Goal: Task Accomplishment & Management: Complete application form

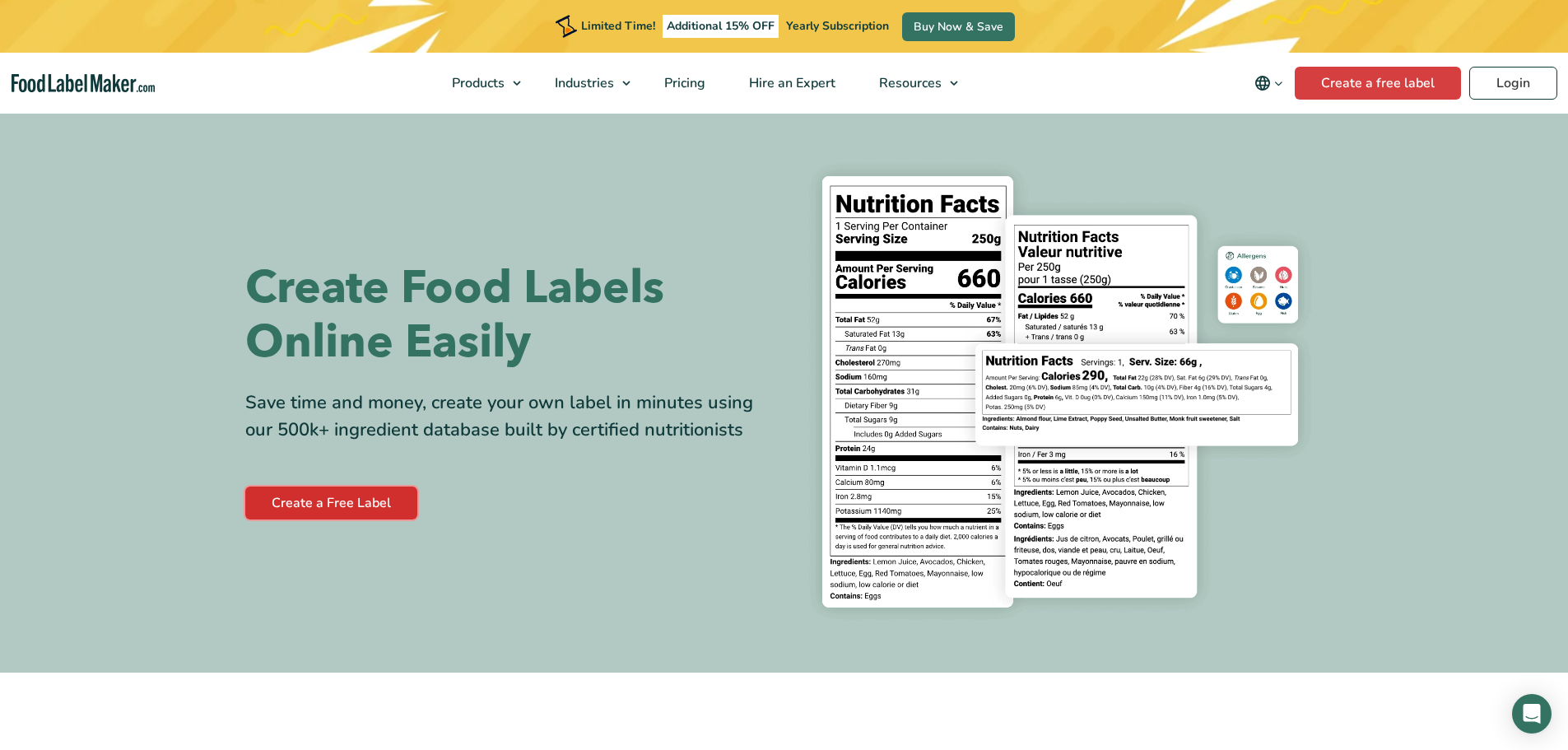
click at [382, 494] on link "Create a Free Label" at bounding box center [331, 503] width 172 height 33
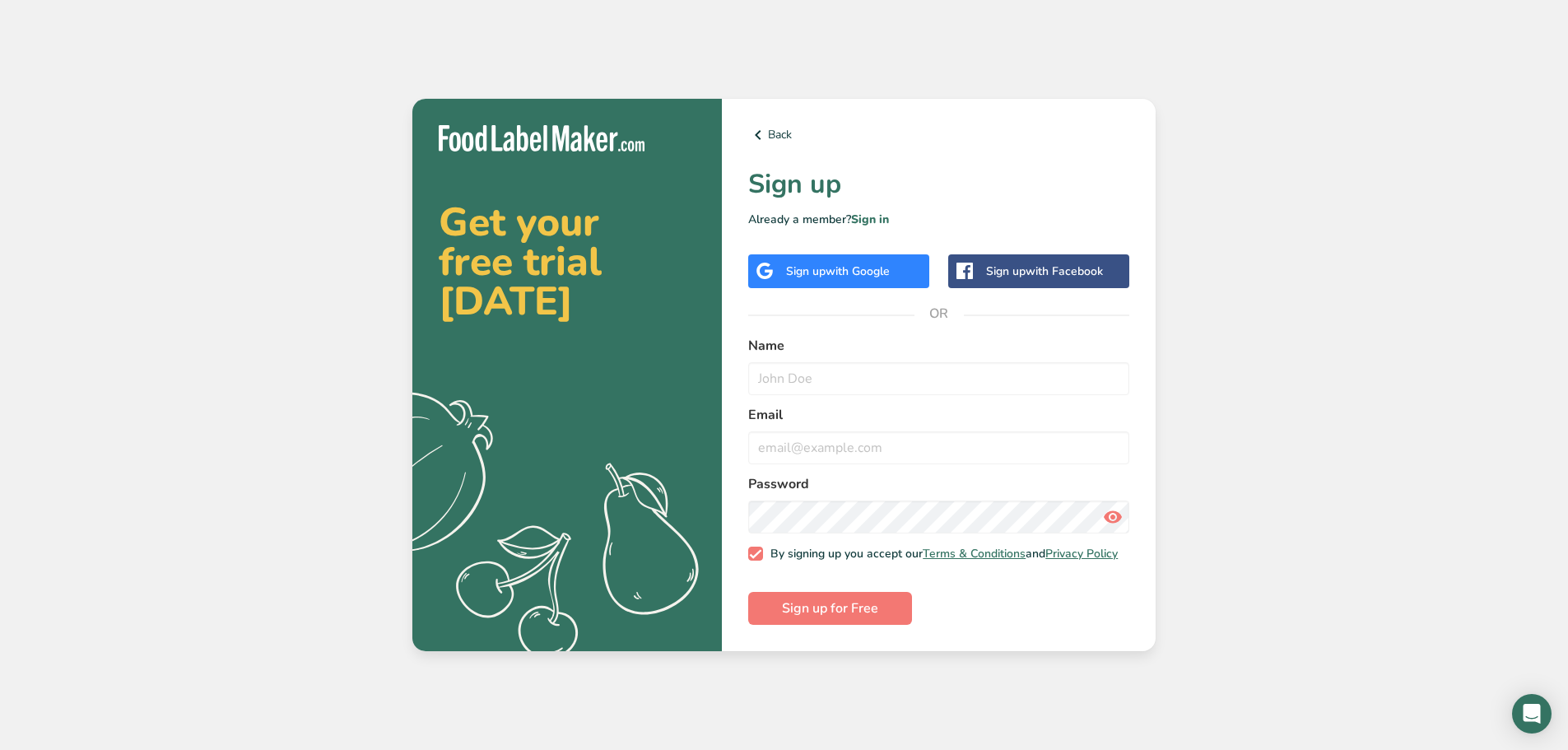
click at [845, 275] on div "Sign up with Google" at bounding box center [838, 271] width 181 height 34
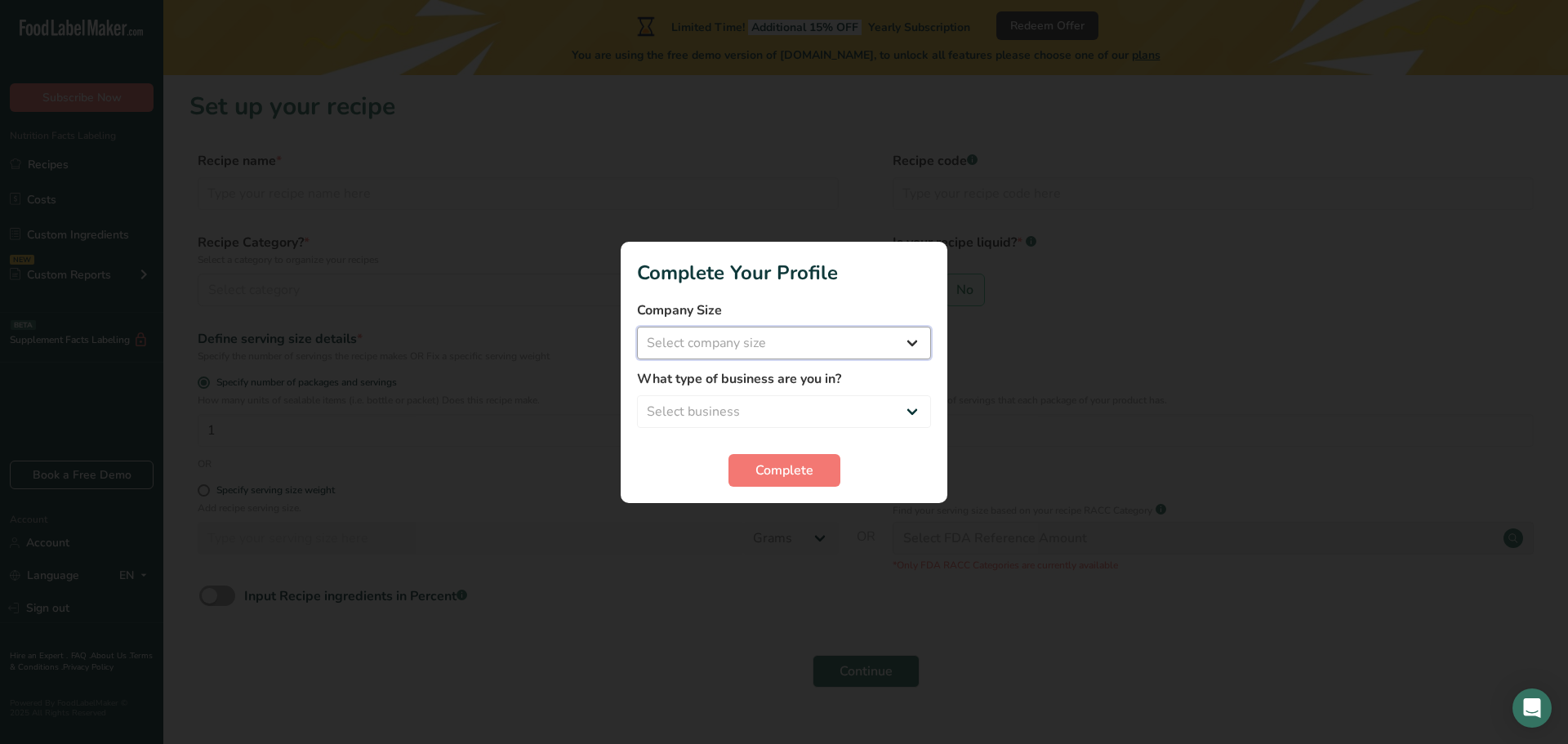
click at [697, 348] on select "Select company size Fewer than 10 Employees 10 to 50 Employees 51 to 500 Employ…" at bounding box center [784, 342] width 294 height 33
select select "2"
click at [637, 326] on select "Select company size Fewer than 10 Employees 10 to 50 Employees 51 to 500 Employ…" at bounding box center [784, 342] width 294 height 33
click at [713, 403] on select "Select business Packaged Food Manufacturer Restaurant & Cafe Bakery Meal Plans …" at bounding box center [784, 411] width 294 height 33
select select "1"
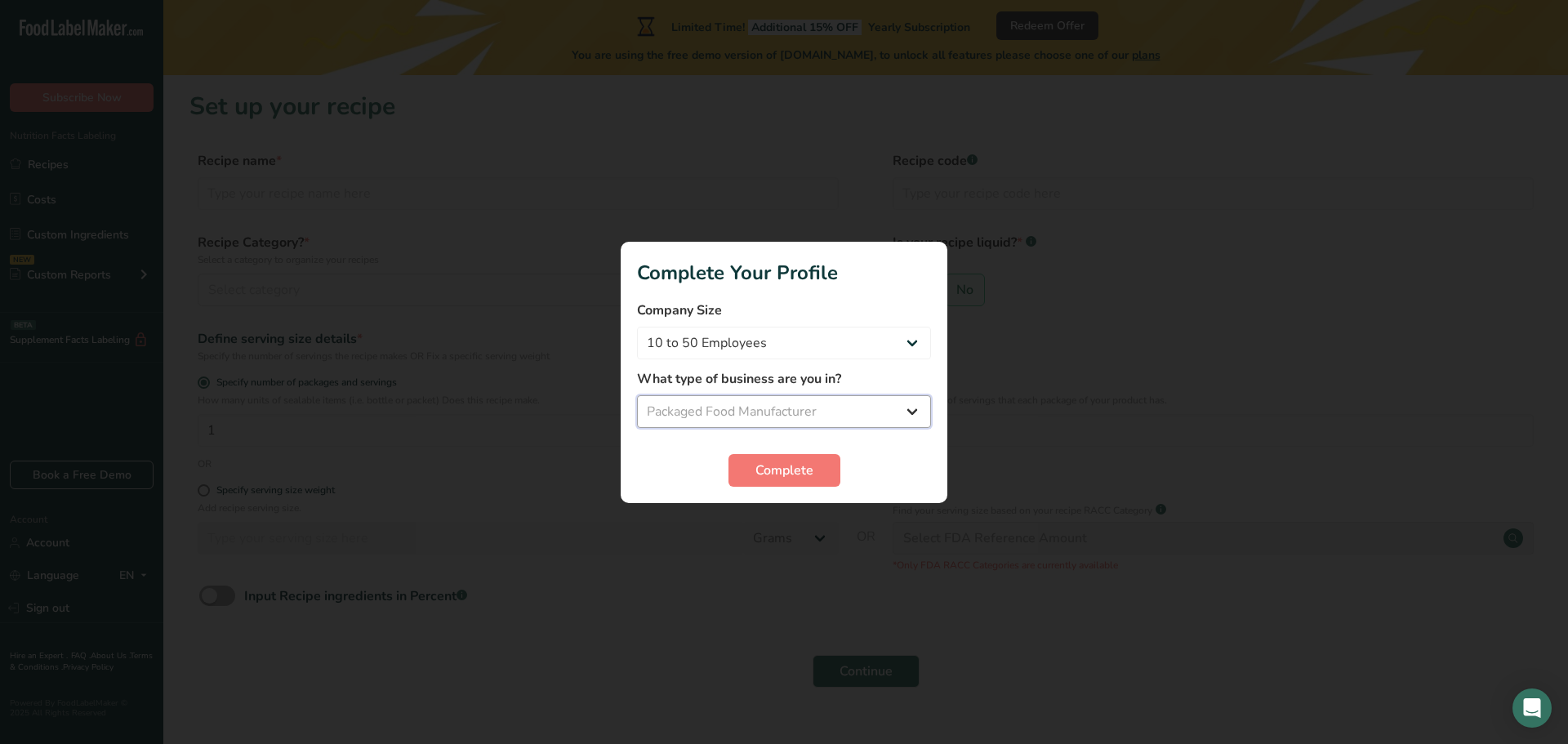
click at [637, 395] on select "Select business Packaged Food Manufacturer Restaurant & Cafe Bakery Meal Plans …" at bounding box center [784, 411] width 294 height 33
click at [761, 470] on span "Complete" at bounding box center [784, 471] width 58 height 19
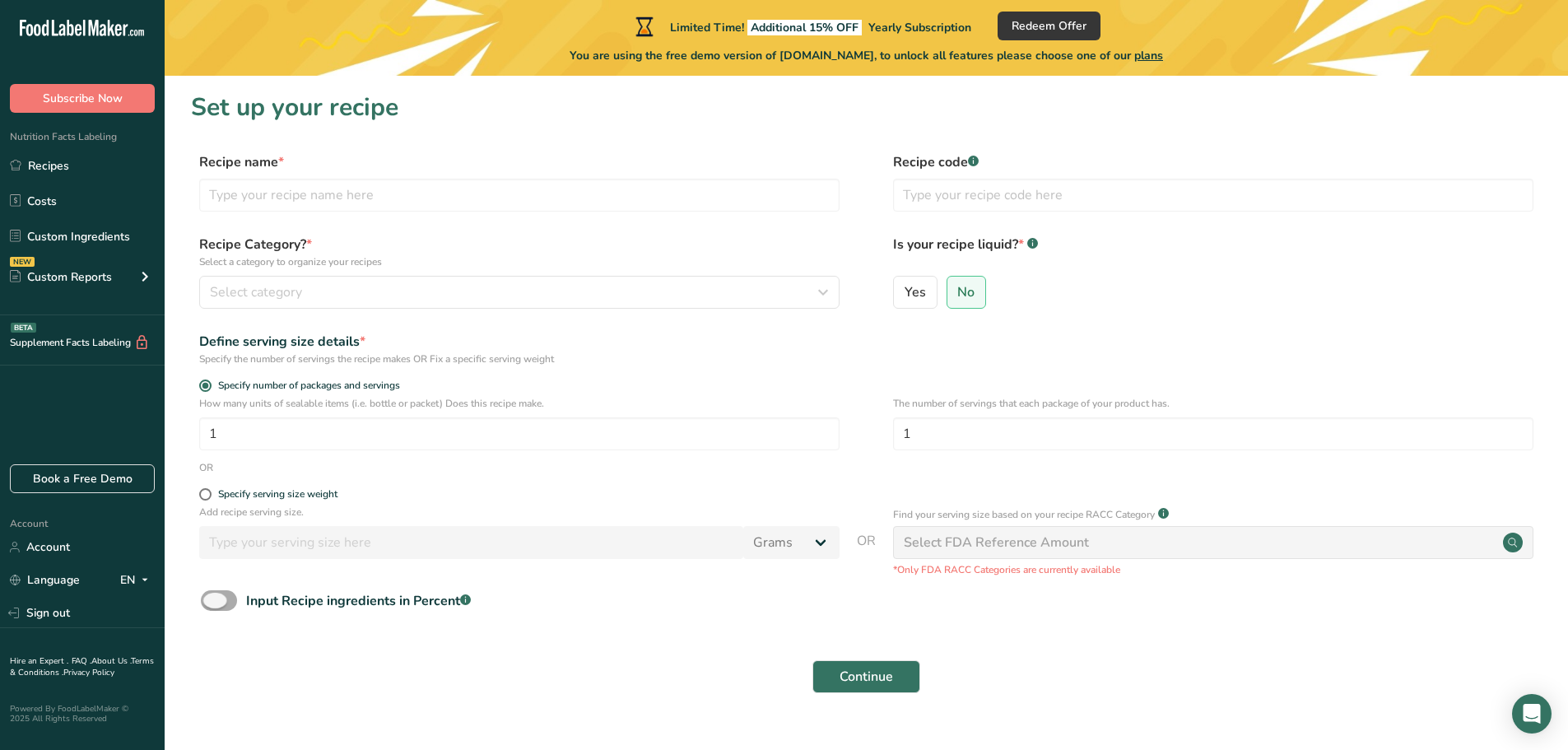
click at [213, 606] on span at bounding box center [218, 600] width 37 height 21
click at [211, 606] on input "Input Recipe ingredients in Percent .a-a{fill:#347362;}.b-a{fill:#fff;}" at bounding box center [206, 601] width 11 height 11
checkbox input "true"
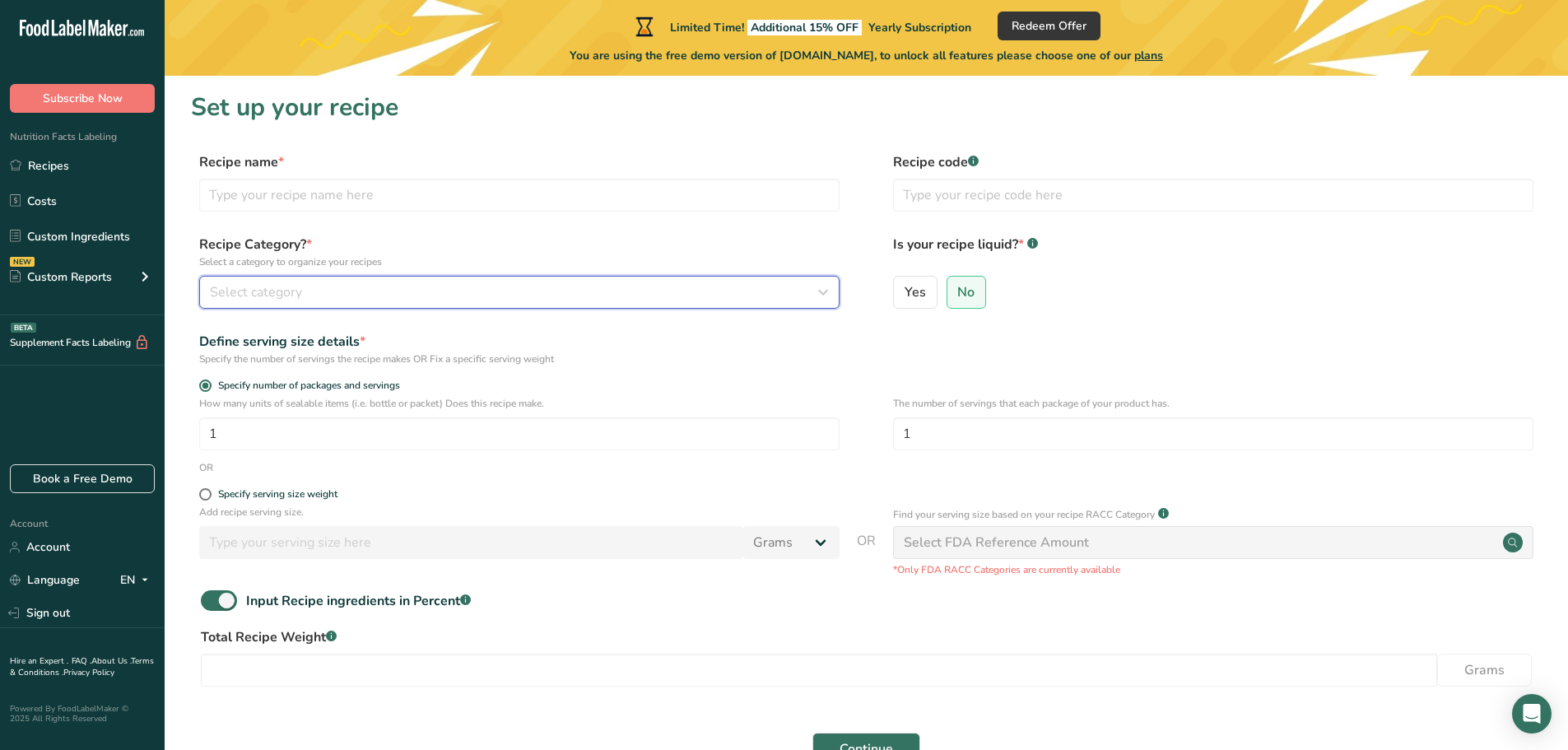
click at [296, 295] on span "Select category" at bounding box center [255, 293] width 92 height 20
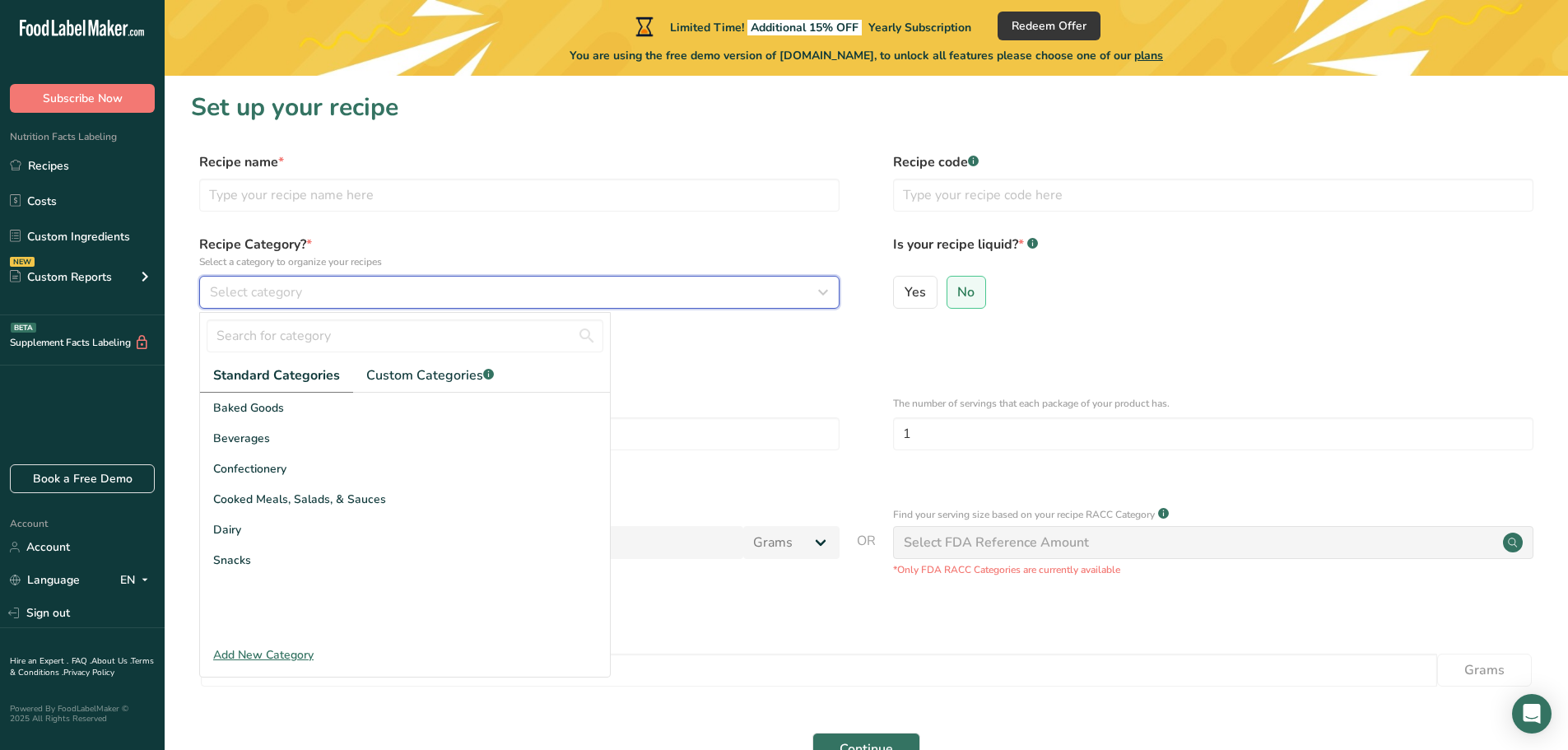
click at [397, 283] on button "Select category" at bounding box center [519, 292] width 640 height 33
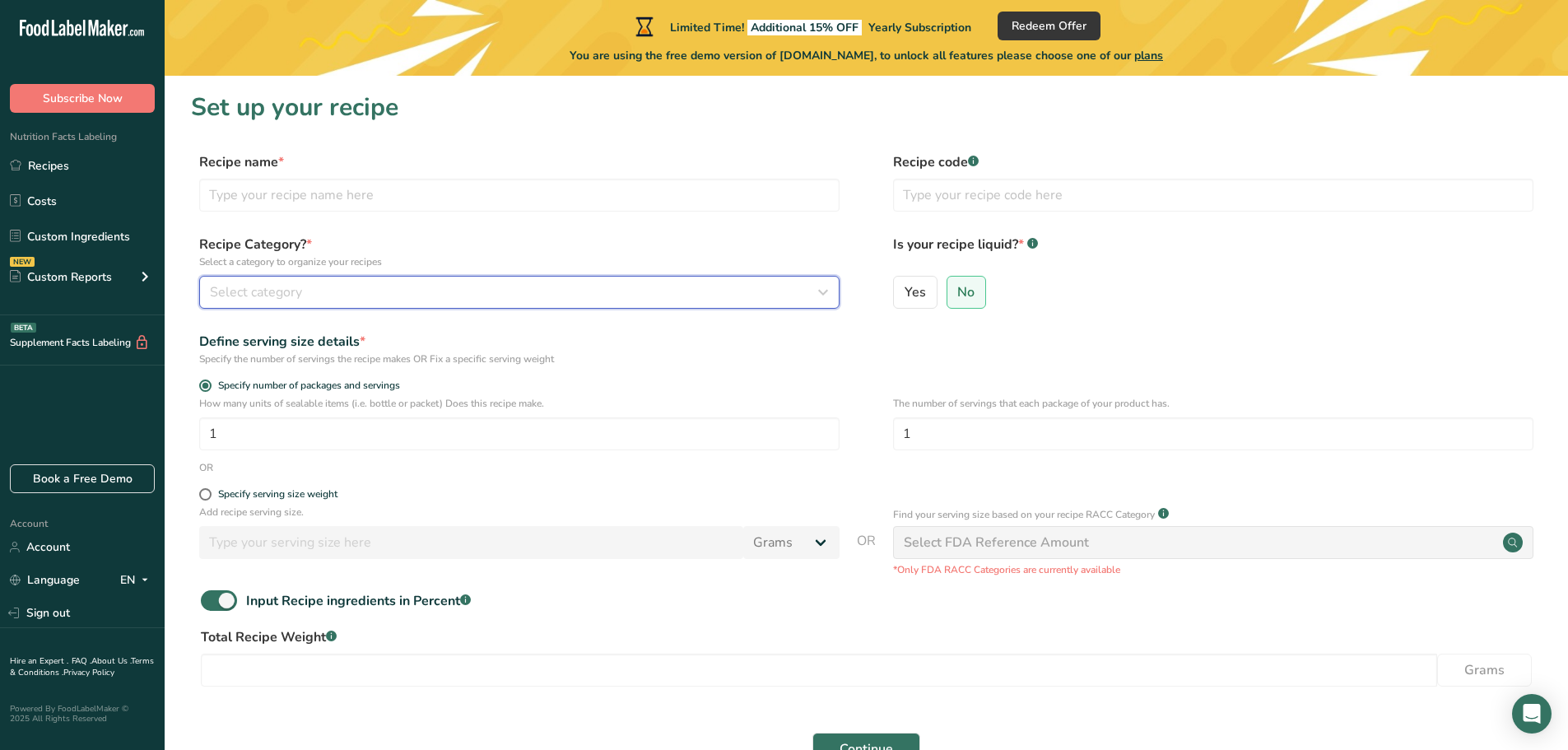
click at [397, 289] on div "Select category" at bounding box center [513, 293] width 609 height 20
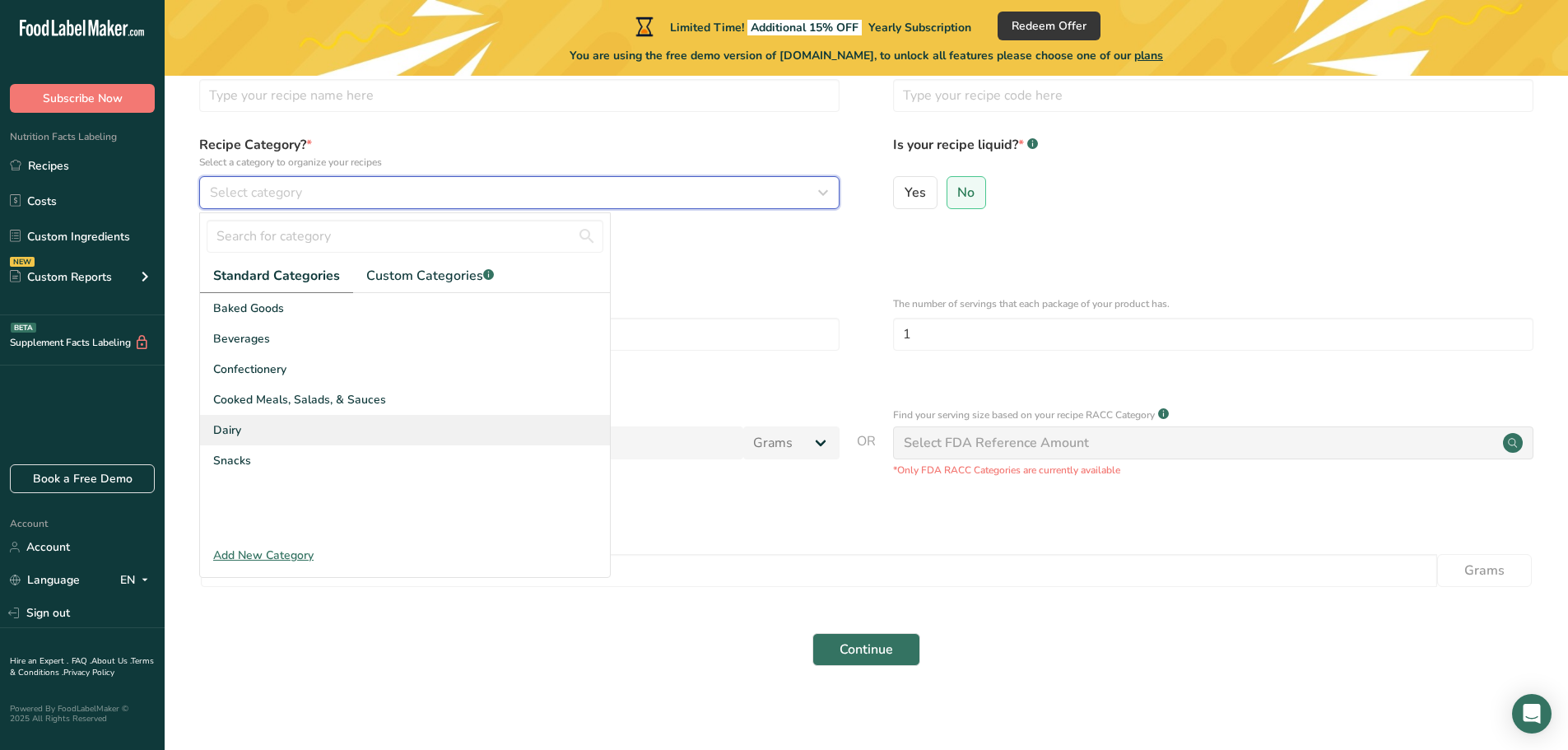
scroll to position [104, 0]
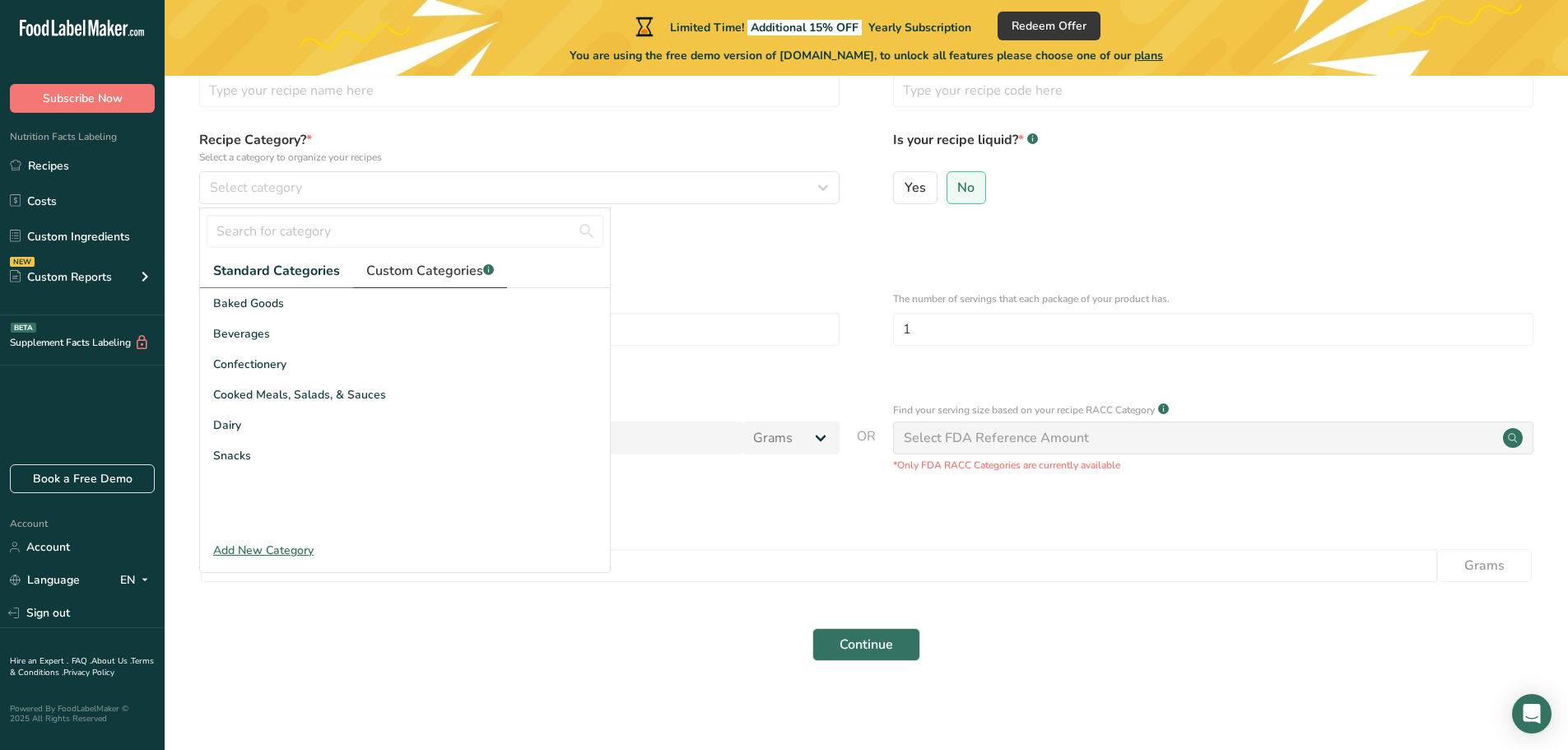
click at [408, 268] on span "Custom Categories .a-a{fill:#347362;}.b-a{fill:#fff;}" at bounding box center [430, 271] width 127 height 20
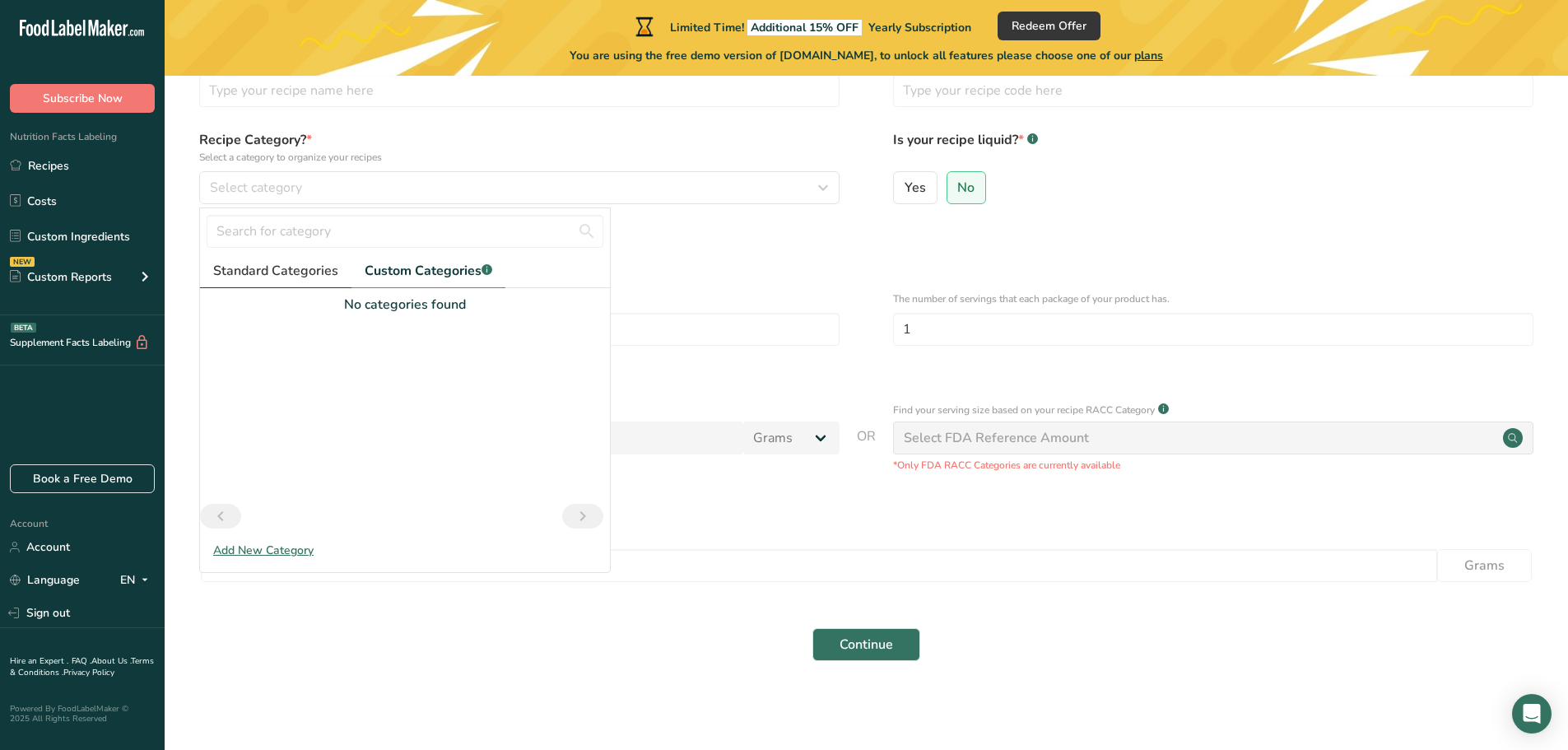
click at [310, 263] on span "Standard Categories" at bounding box center [275, 271] width 125 height 20
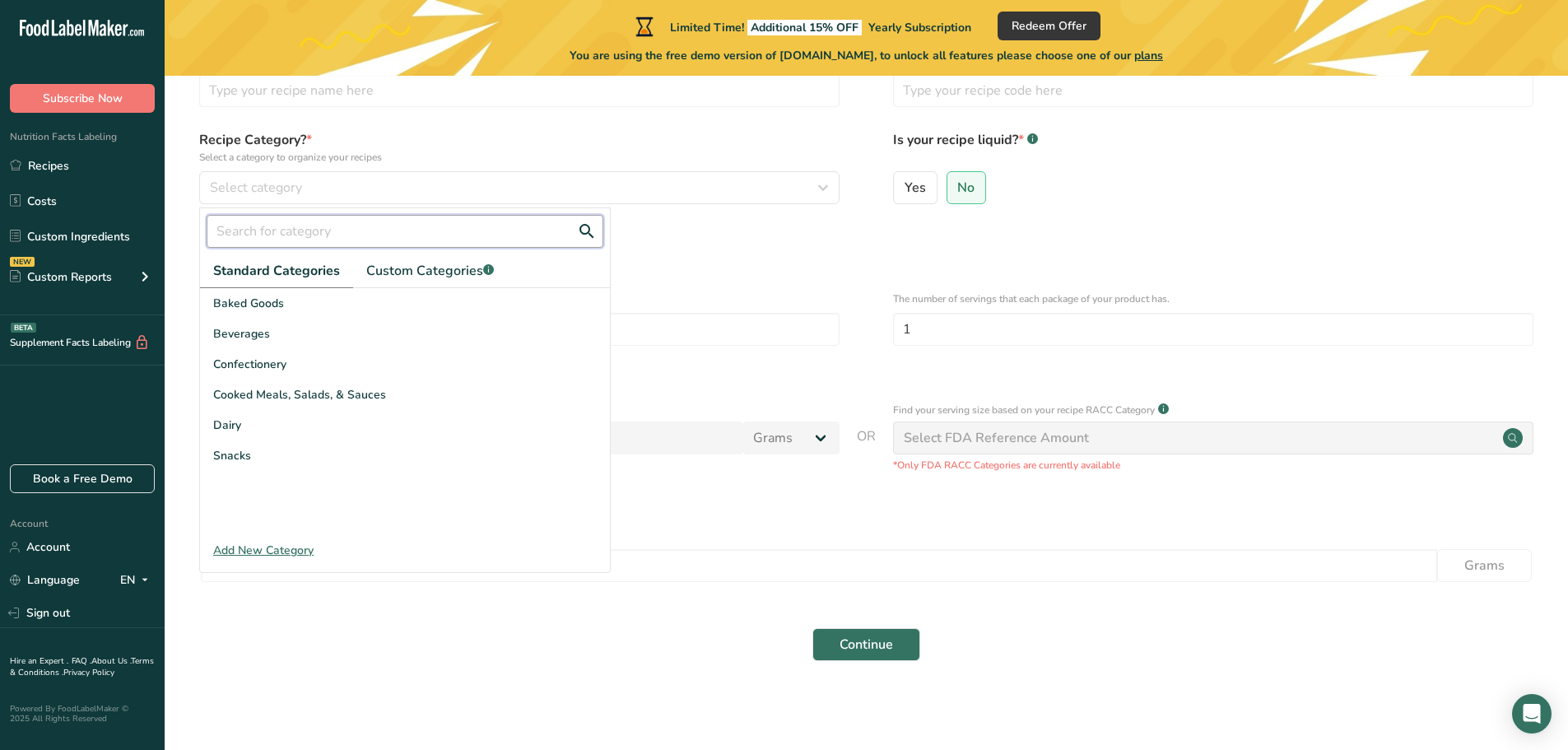
click at [323, 228] on input "text" at bounding box center [405, 231] width 397 height 33
type input "Cooked Meat"
click at [812, 629] on button "Continue" at bounding box center [866, 645] width 108 height 33
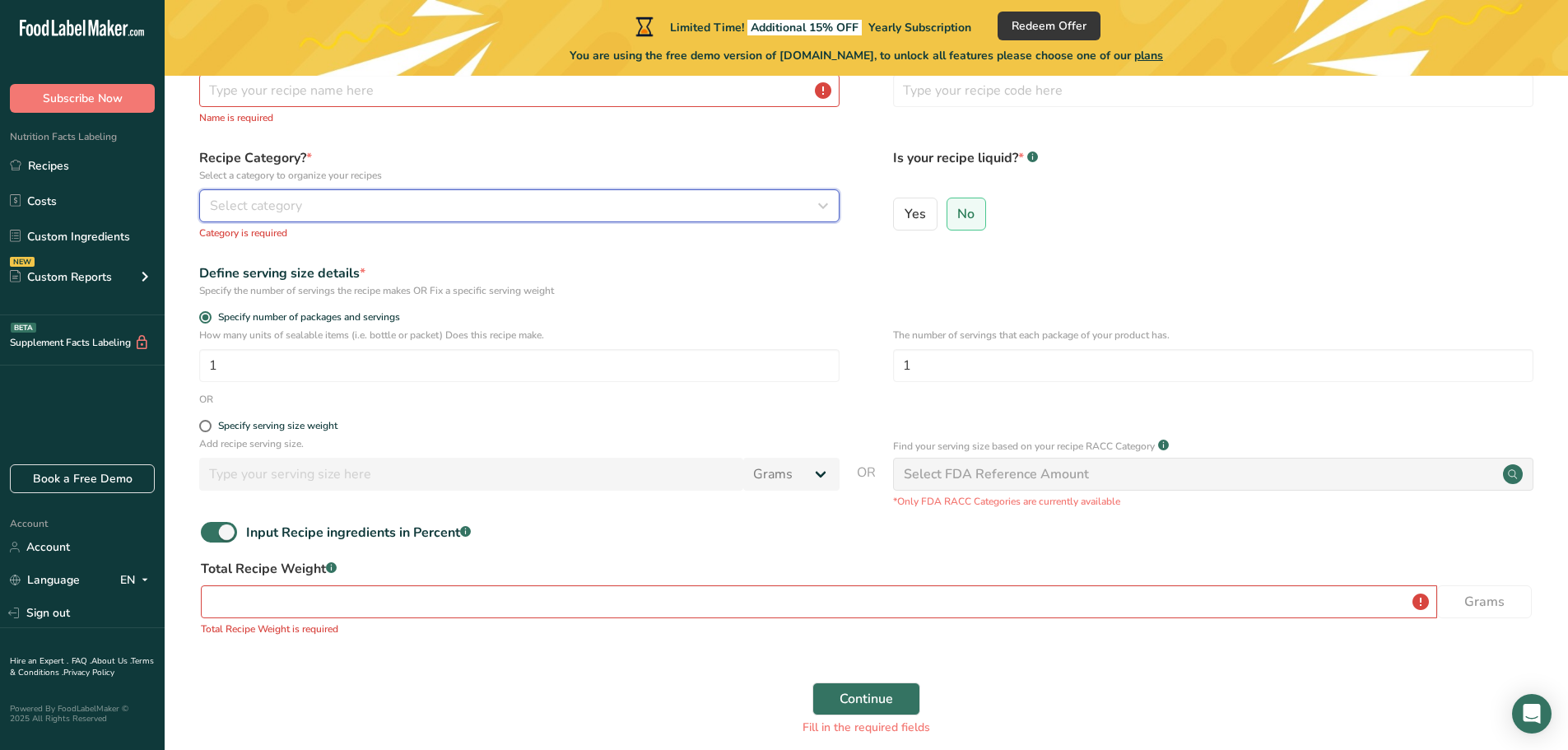
click at [336, 210] on div "Select category" at bounding box center [513, 206] width 609 height 20
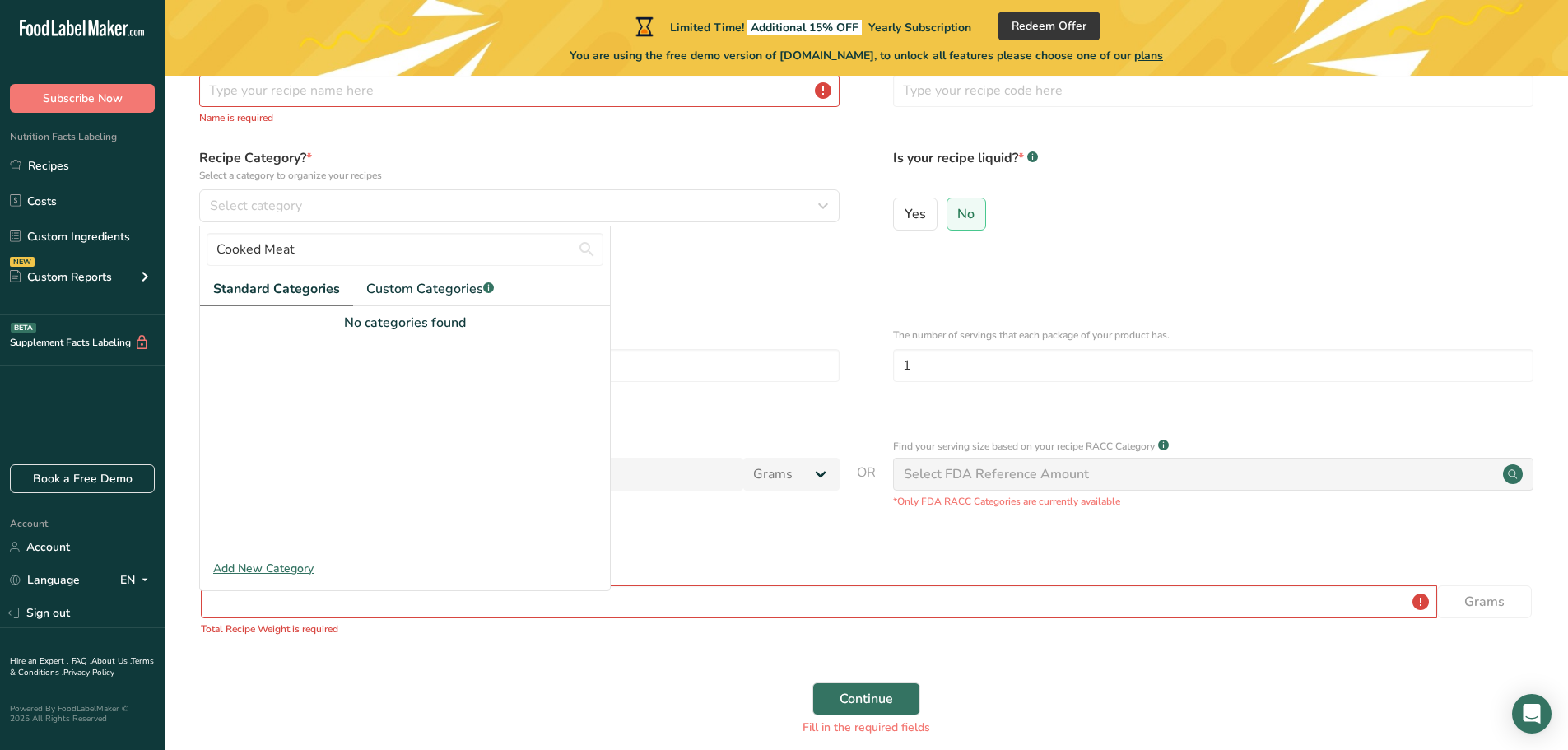
click at [270, 565] on div "Add New Category" at bounding box center [405, 568] width 410 height 17
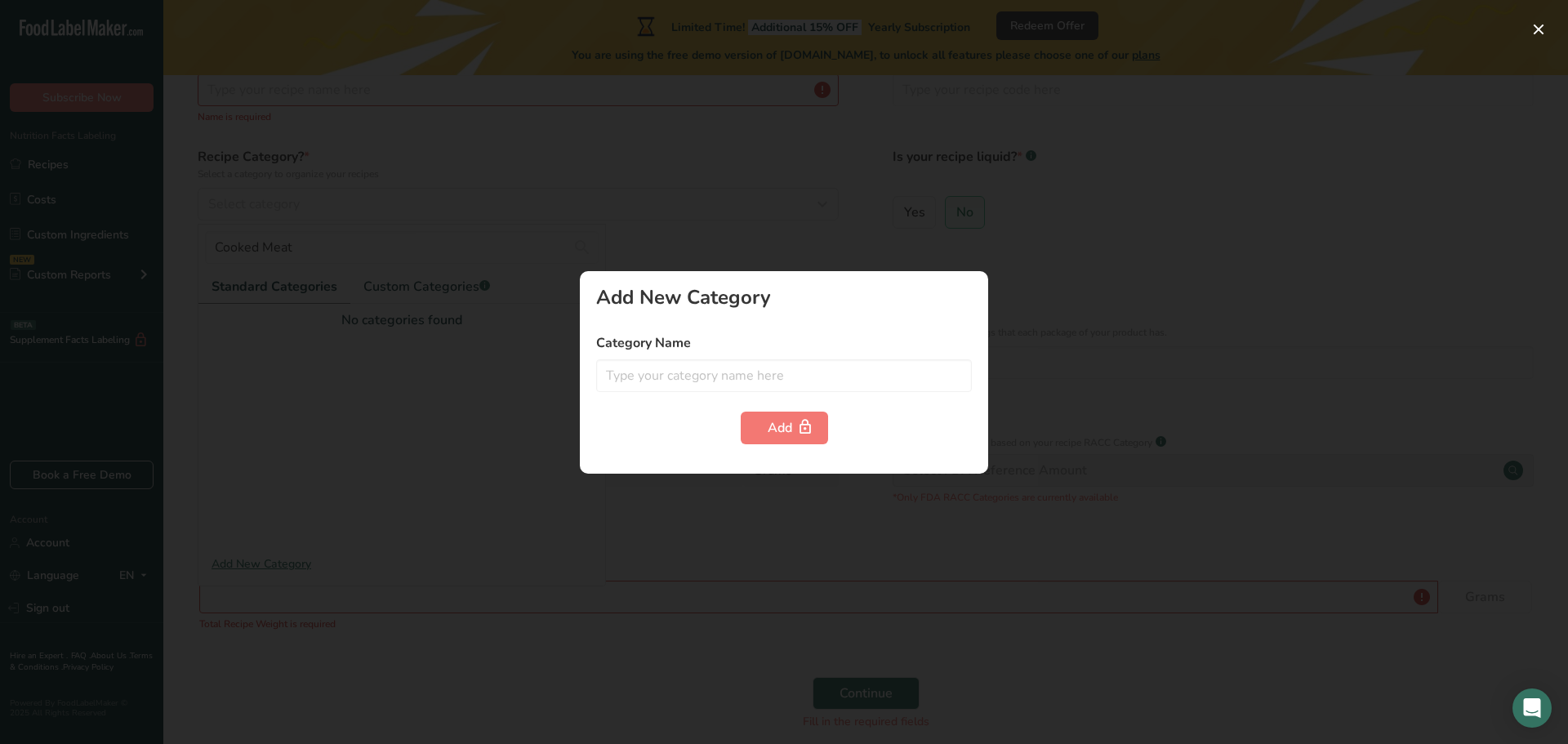
drag, startPoint x: 991, startPoint y: 290, endPoint x: 1313, endPoint y: 226, distance: 328.3
click at [993, 288] on div at bounding box center [784, 372] width 1568 height 744
